Goal: Information Seeking & Learning: Learn about a topic

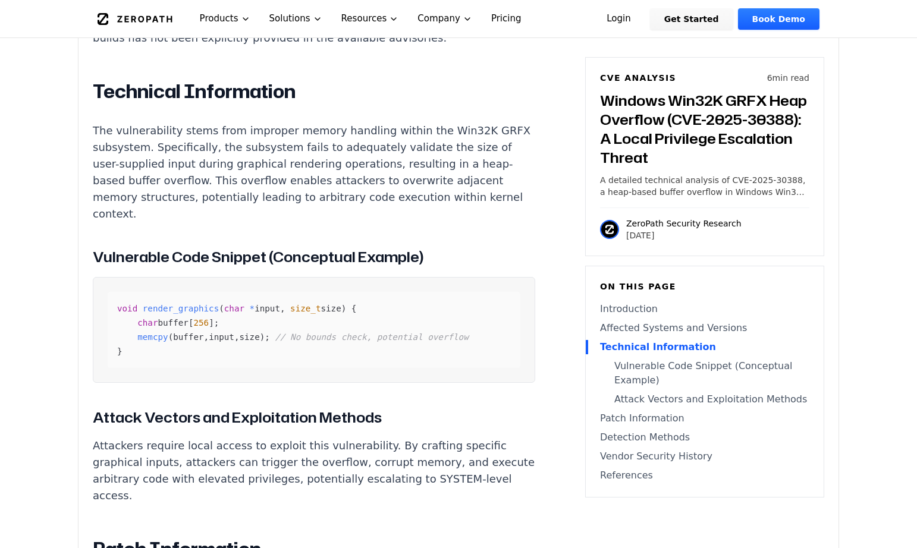
scroll to position [1011, 0]
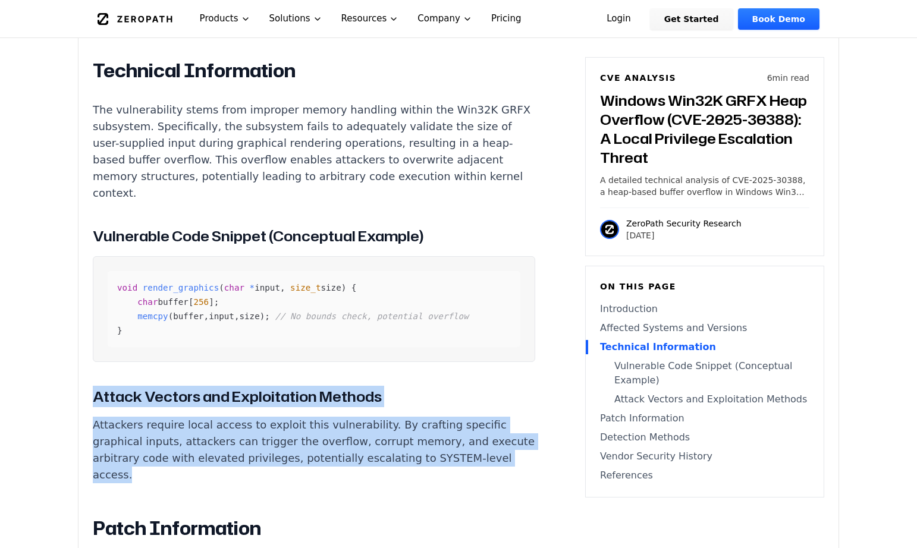
drag, startPoint x: 96, startPoint y: 387, endPoint x: 218, endPoint y: 471, distance: 148.3
click at [218, 471] on div "Introduction A heap-based buffer overflow in the Windows Win32K GRFX subsystem …" at bounding box center [314, 391] width 442 height 1202
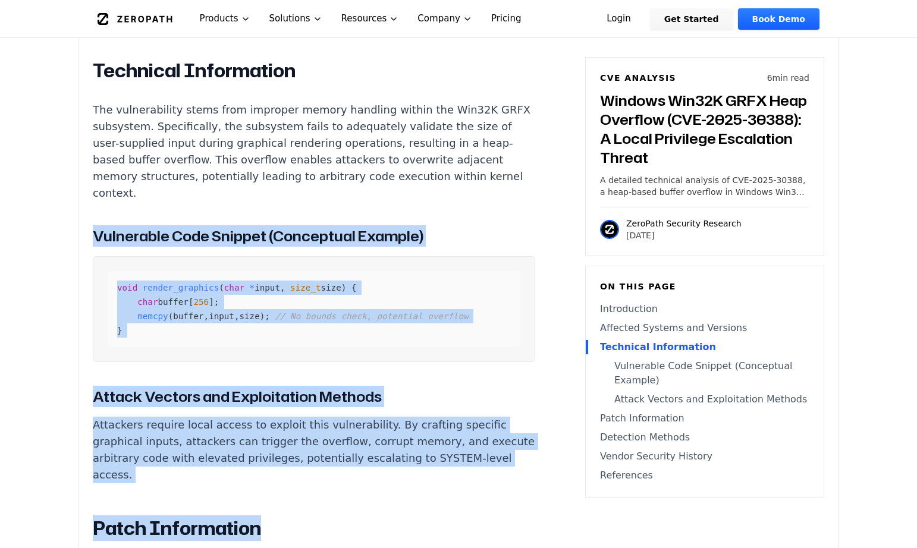
drag, startPoint x: 285, startPoint y: 523, endPoint x: 89, endPoint y: 226, distance: 355.5
click at [89, 229] on div "Experimental AI-Generated Content This CVE analysis is an experimental publicat…" at bounding box center [459, 187] width 760 height 1722
click at [89, 226] on div "Experimental AI-Generated Content This CVE analysis is an experimental publicat…" at bounding box center [459, 187] width 760 height 1722
drag, startPoint x: 89, startPoint y: 226, endPoint x: 284, endPoint y: 509, distance: 343.8
click at [284, 509] on div "Experimental AI-Generated Content This CVE analysis is an experimental publicat…" at bounding box center [459, 187] width 760 height 1722
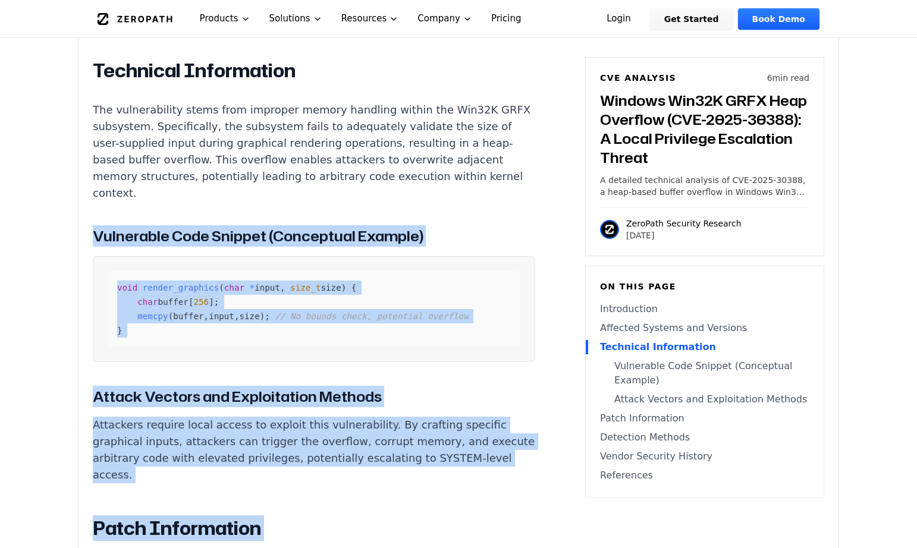
click at [284, 509] on div "Introduction A heap-based buffer overflow in the Windows Win32K GRFX subsystem …" at bounding box center [314, 391] width 442 height 1202
drag, startPoint x: 268, startPoint y: 508, endPoint x: 95, endPoint y: 224, distance: 332.8
click at [95, 224] on div "Introduction A heap-based buffer overflow in the Windows Win32K GRFX subsystem …" at bounding box center [314, 391] width 442 height 1202
click at [95, 225] on h3 "Vulnerable Code Snippet (Conceptual Example)" at bounding box center [314, 235] width 442 height 21
drag, startPoint x: 95, startPoint y: 224, endPoint x: 324, endPoint y: 481, distance: 343.7
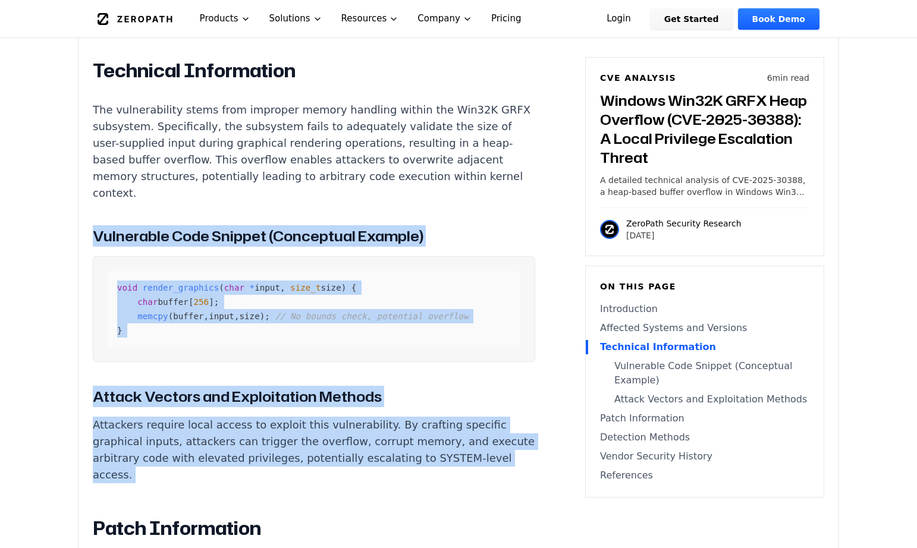
click at [323, 481] on div "Introduction A heap-based buffer overflow in the Windows Win32K GRFX subsystem …" at bounding box center [314, 391] width 442 height 1202
click at [324, 482] on div "Introduction A heap-based buffer overflow in the Windows Win32K GRFX subsystem …" at bounding box center [314, 391] width 442 height 1202
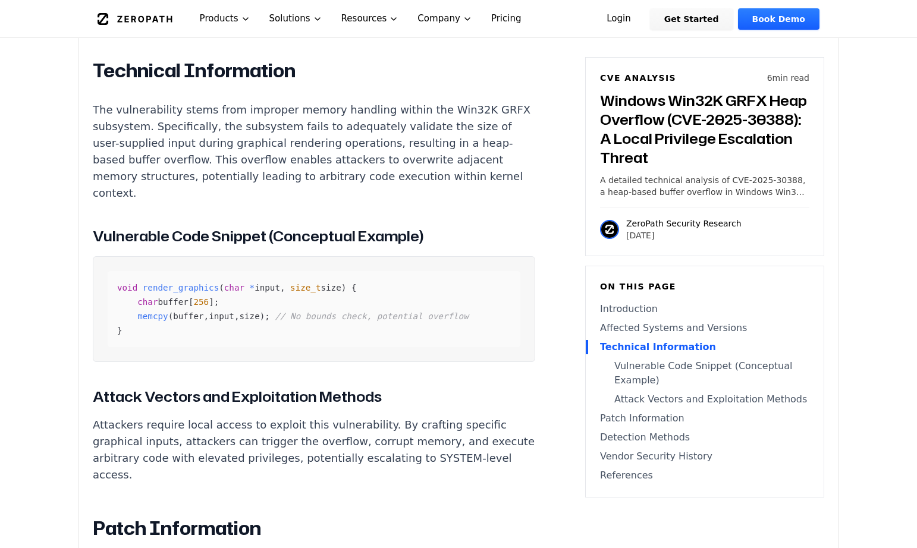
click at [553, 262] on article "Introduction A heap-based buffer overflow in the Windows Win32K GRFX subsystem …" at bounding box center [332, 395] width 478 height 1210
